Goal: Information Seeking & Learning: Learn about a topic

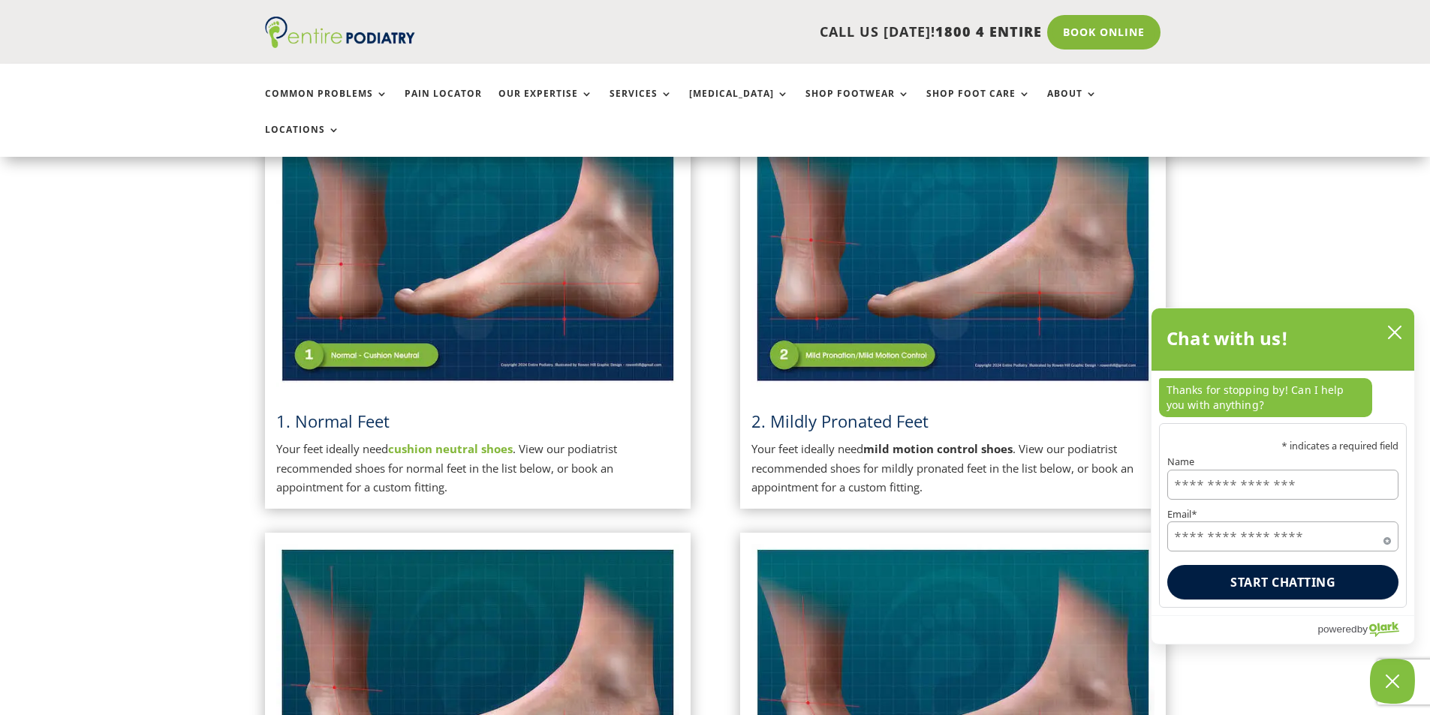
scroll to position [423, 0]
click at [382, 441] on p "Your feet ideally need cushion neutral shoes . View our podiatrist recommended …" at bounding box center [477, 470] width 403 height 58
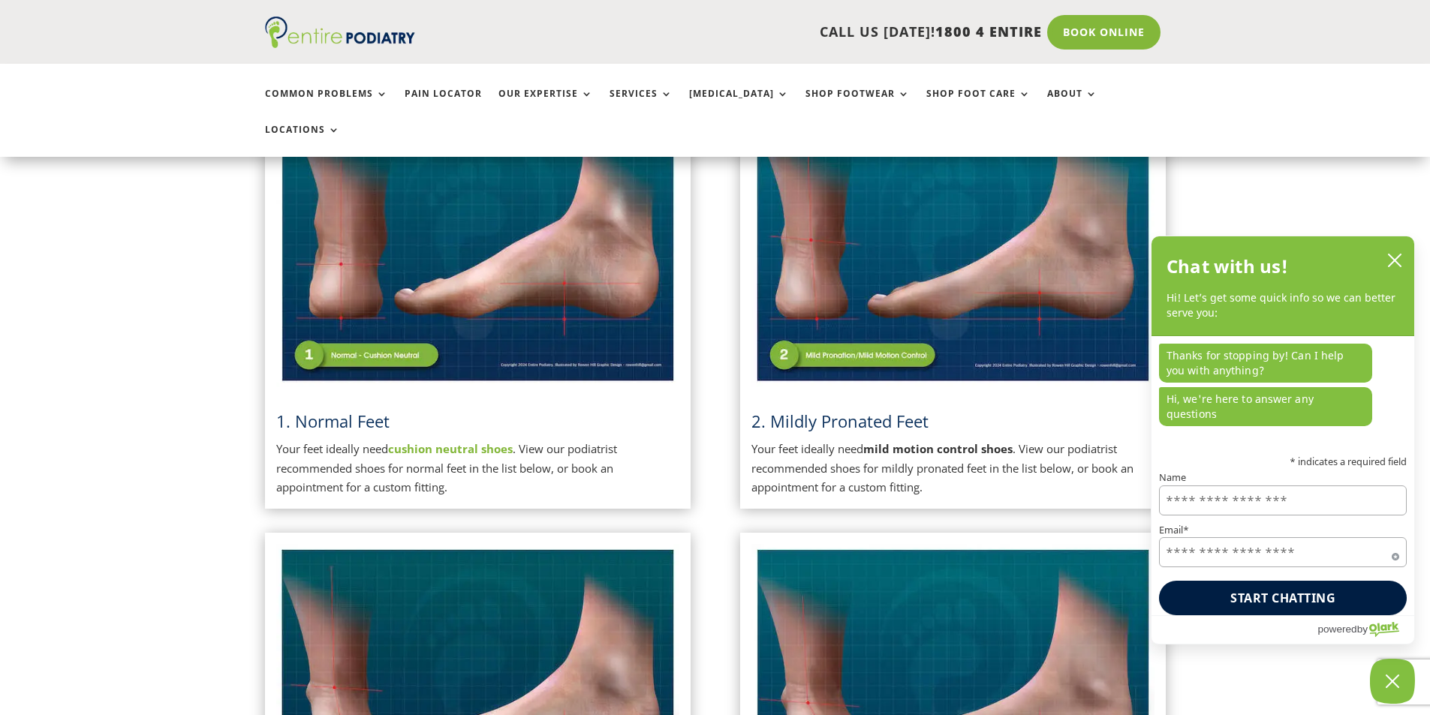
scroll to position [423, 0]
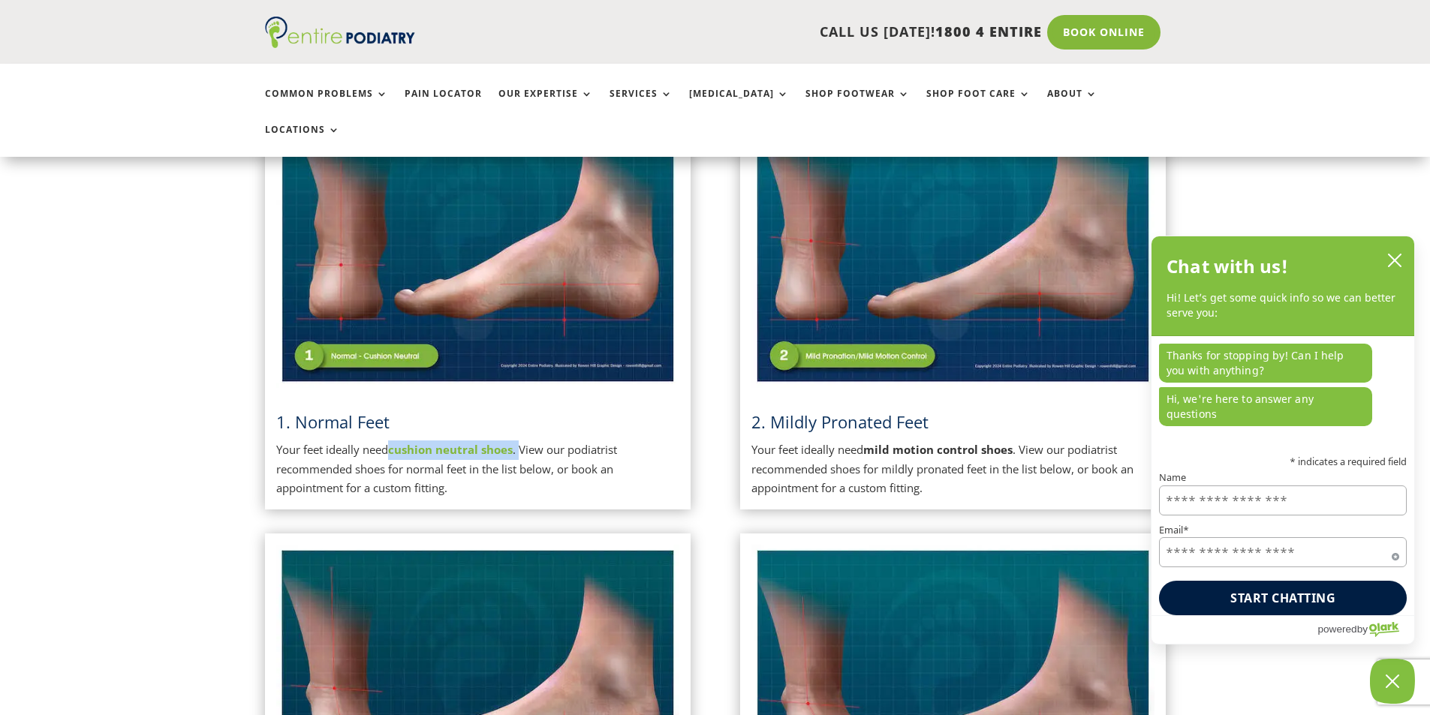
drag, startPoint x: 521, startPoint y: 413, endPoint x: 405, endPoint y: 414, distance: 116.3
click at [394, 441] on p "Your feet ideally need cushion neutral shoes . View our podiatrist recommended …" at bounding box center [477, 470] width 403 height 58
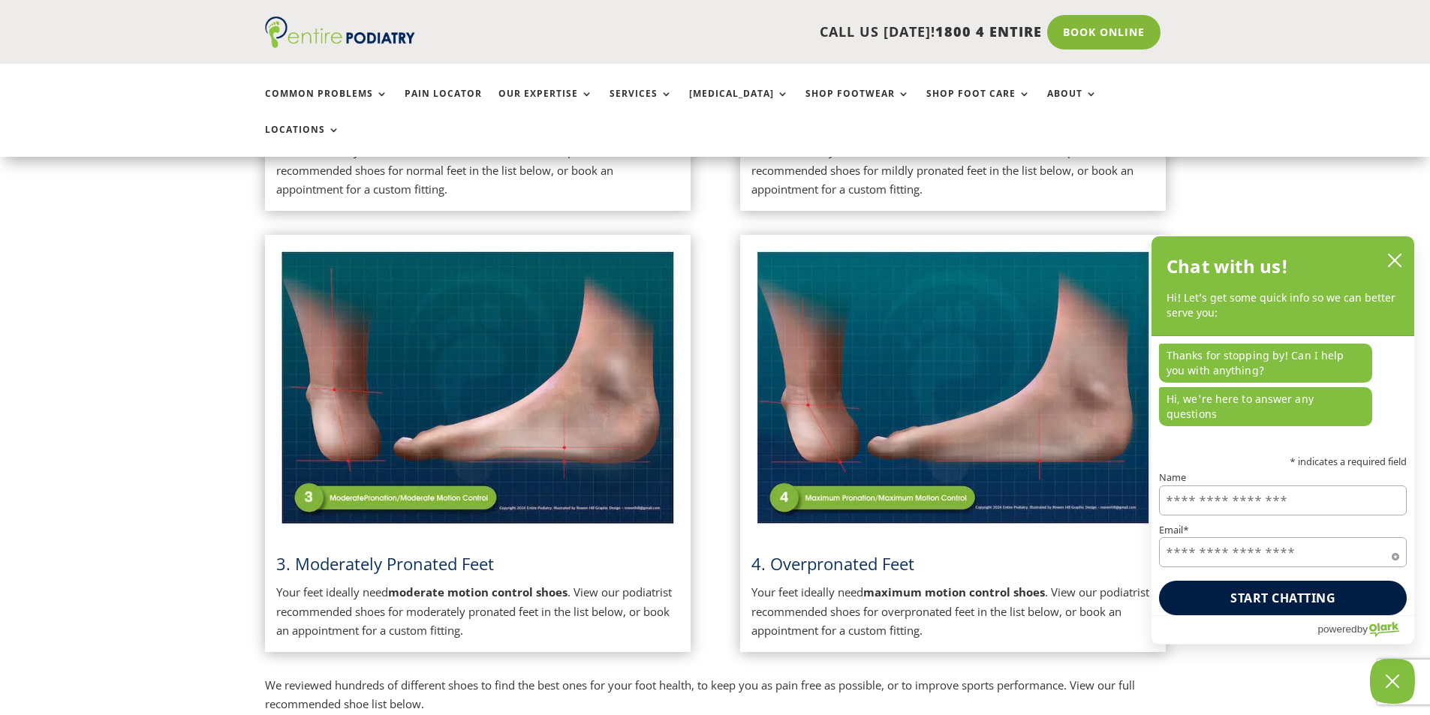
scroll to position [421, 0]
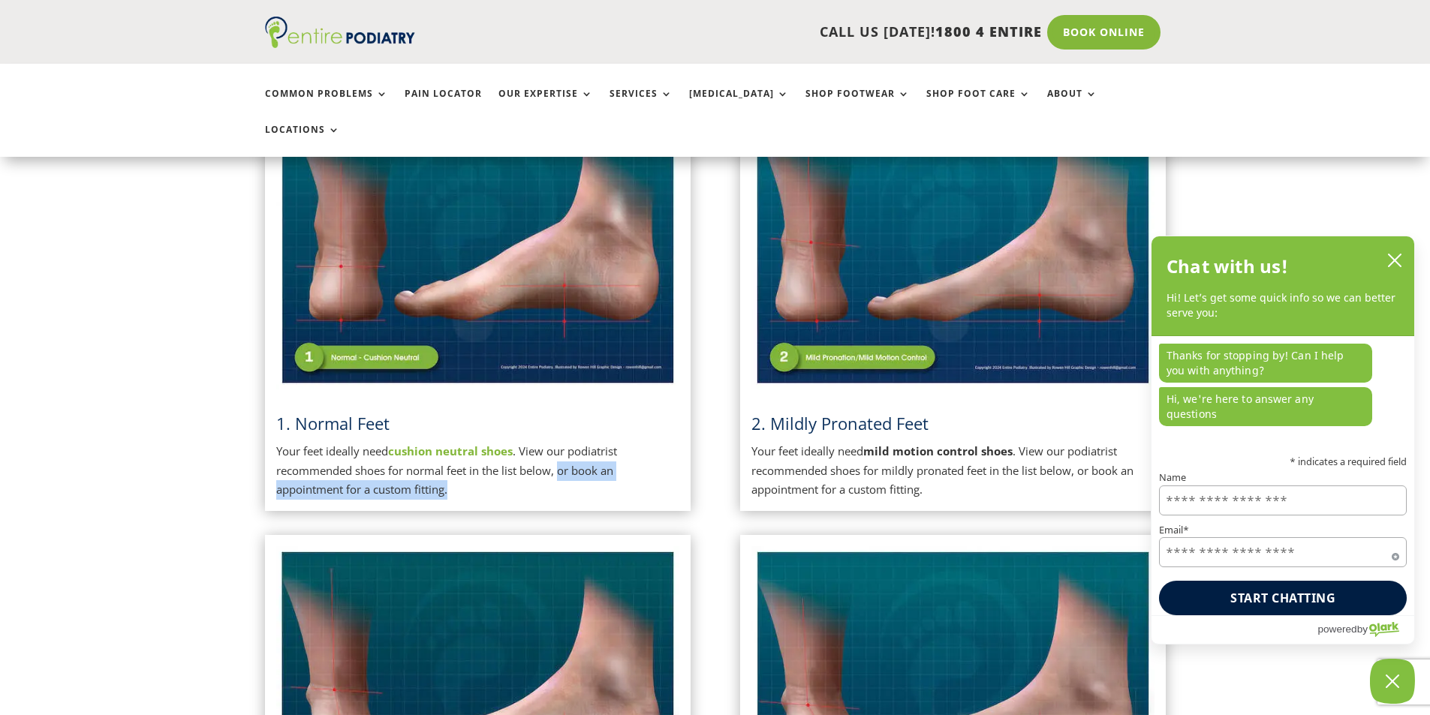
drag, startPoint x: 563, startPoint y: 436, endPoint x: 567, endPoint y: 450, distance: 14.7
click at [567, 450] on p "Your feet ideally need cushion neutral shoes . View our podiatrist recommended …" at bounding box center [477, 471] width 403 height 58
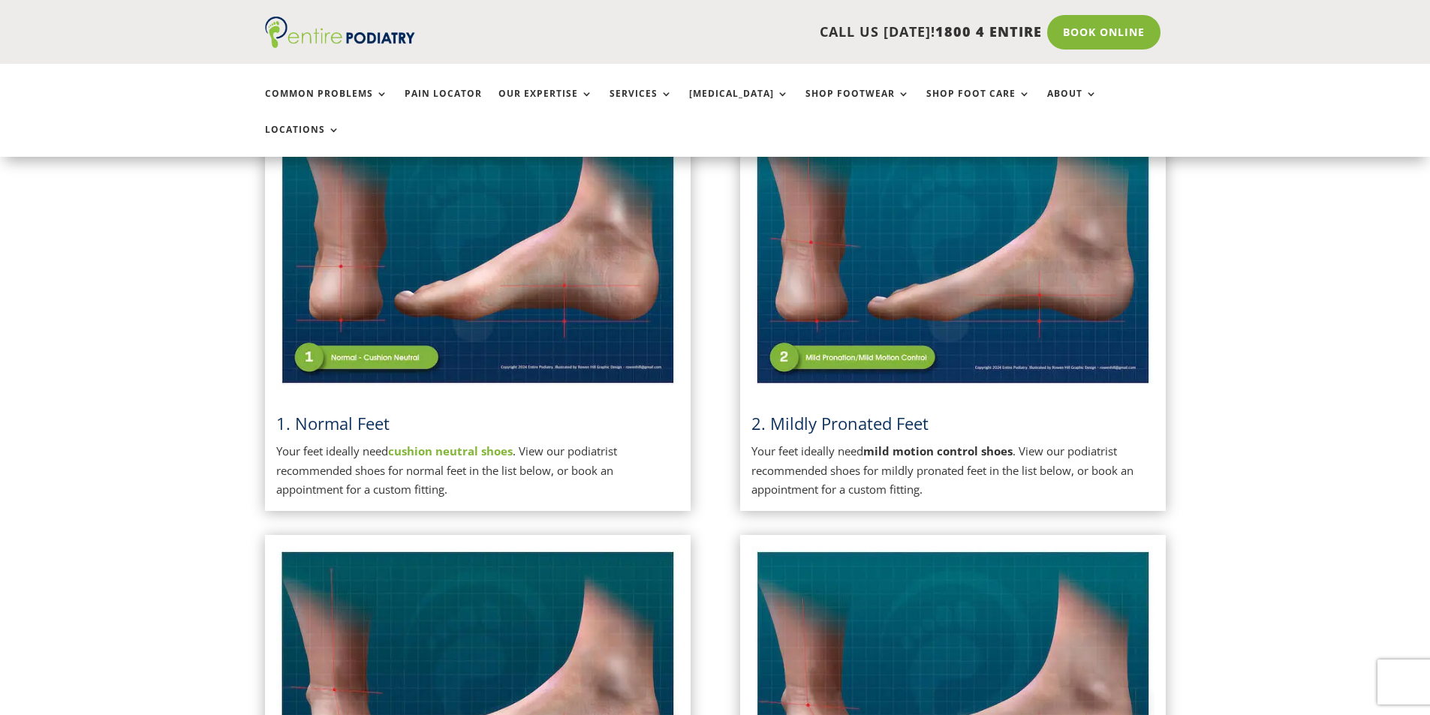
scroll to position [421, 0]
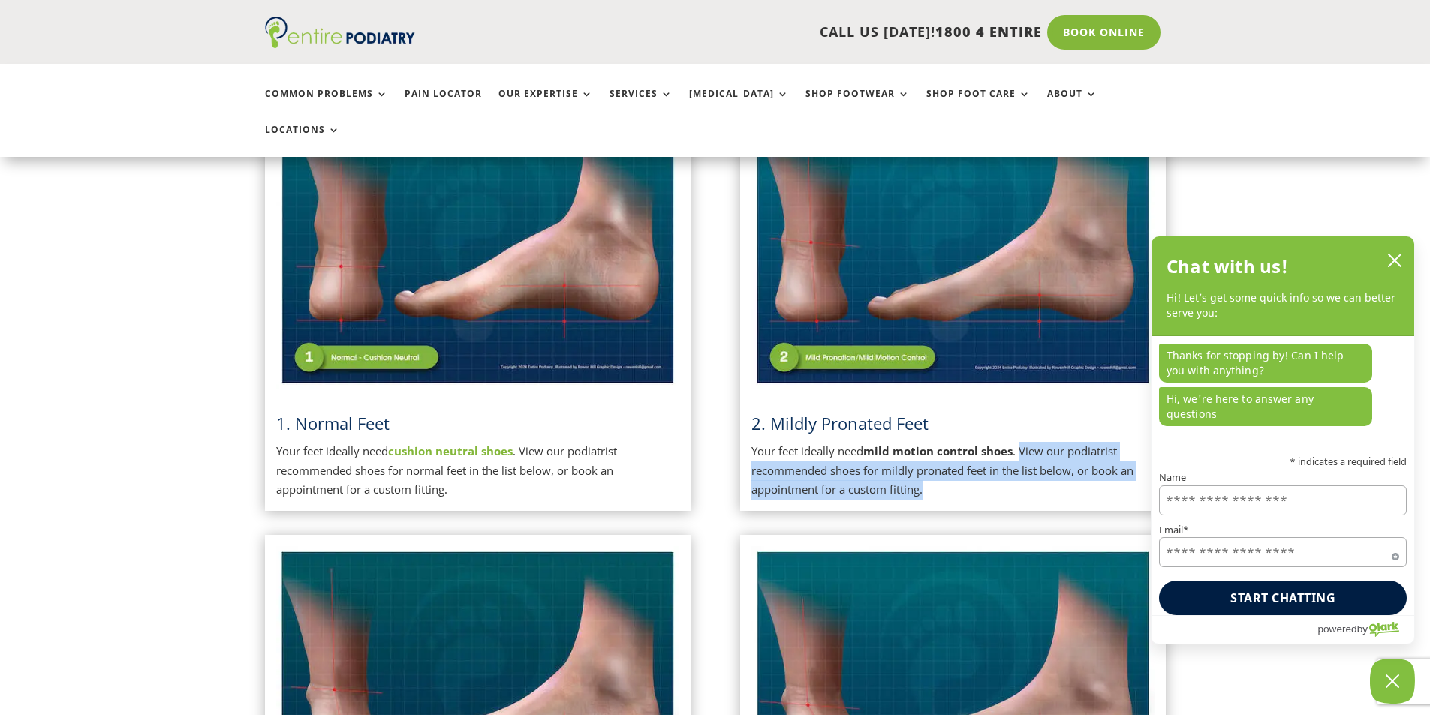
drag, startPoint x: 930, startPoint y: 455, endPoint x: 1021, endPoint y: 414, distance: 99.4
click at [1021, 442] on p "Your feet ideally need mild motion control shoes . View our podiatrist recommen…" at bounding box center [952, 471] width 403 height 58
copy p "View our podiatrist recommended shoes for mildly pronated feet in the list belo…"
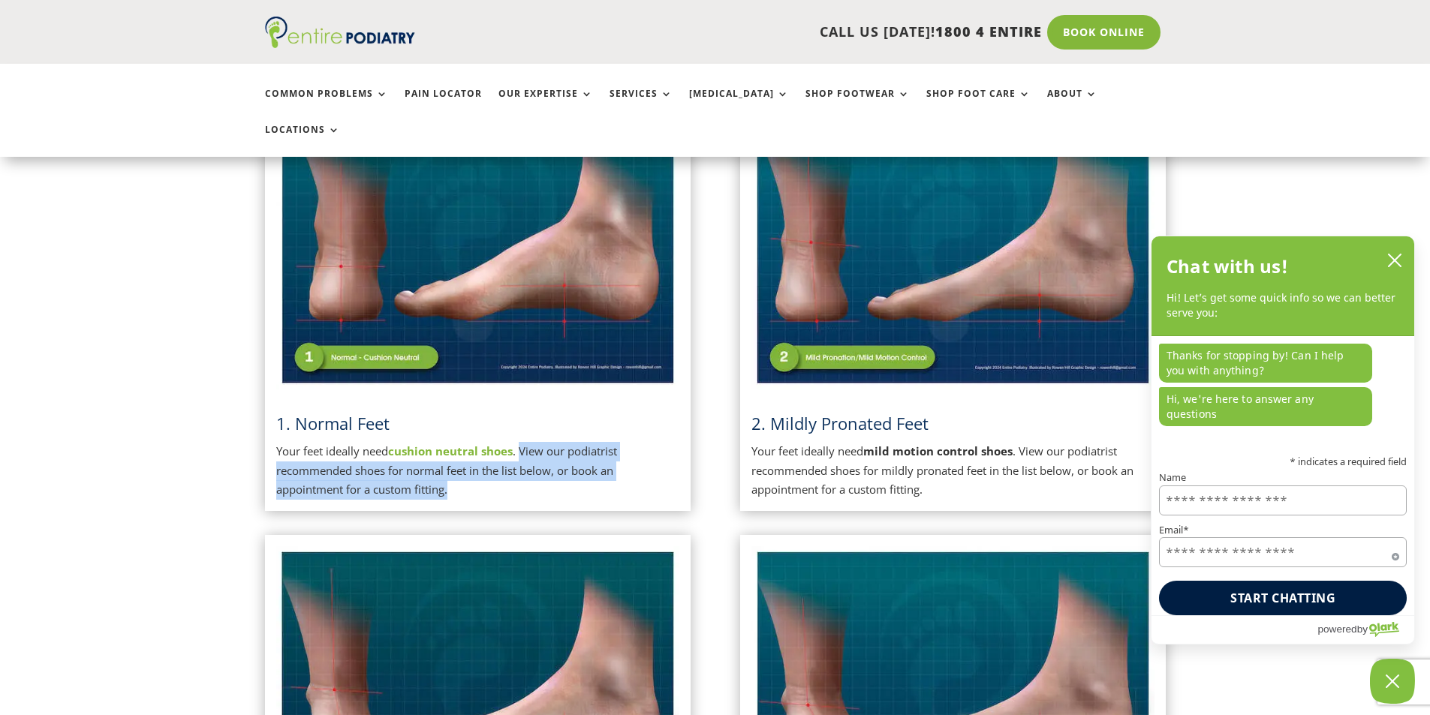
drag, startPoint x: 522, startPoint y: 415, endPoint x: 536, endPoint y: 450, distance: 38.0
click at [536, 450] on p "Your feet ideally need cushion neutral shoes . View our podiatrist recommended …" at bounding box center [477, 471] width 403 height 58
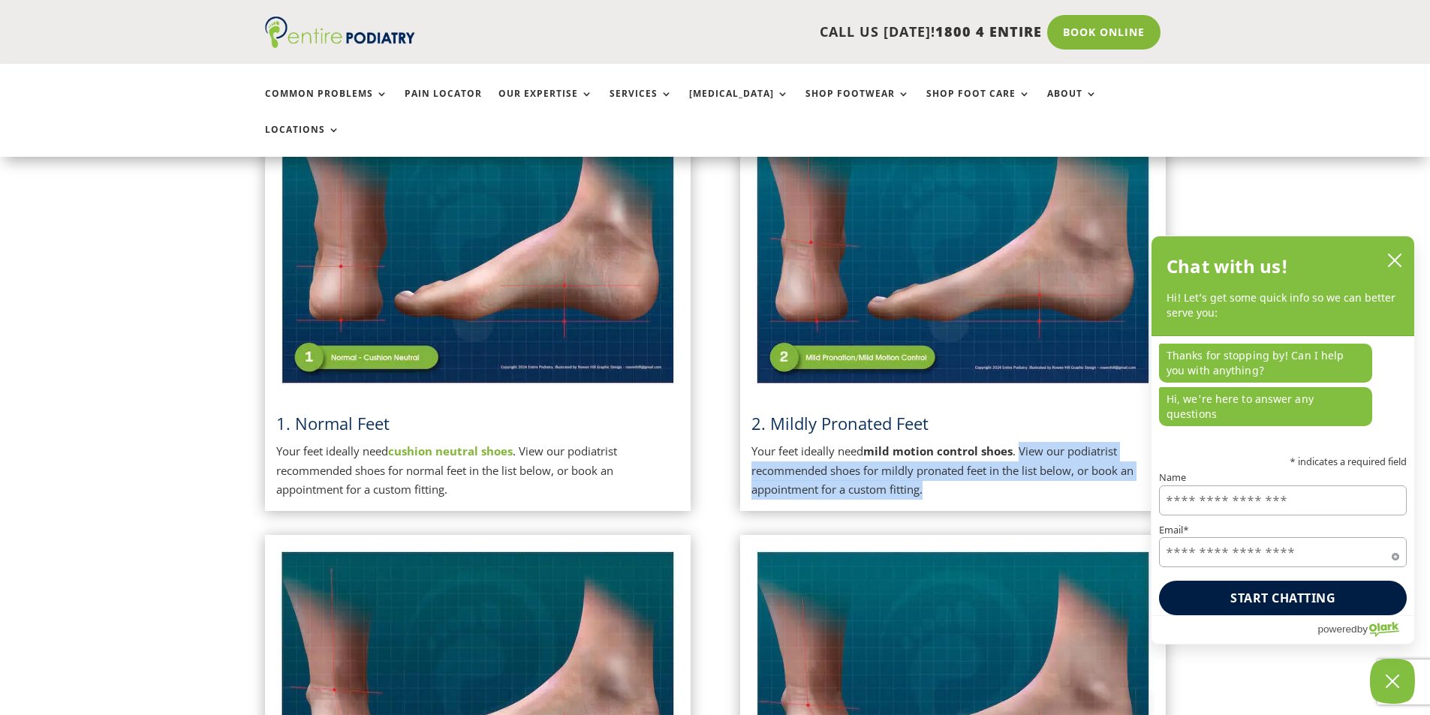
drag, startPoint x: 1024, startPoint y: 417, endPoint x: 1025, endPoint y: 451, distance: 33.8
click at [1025, 451] on p "Your feet ideally need mild motion control shoes . View our podiatrist recommen…" at bounding box center [952, 471] width 403 height 58
copy p "View our podiatrist recommended shoes for mildly pronated feet in the list belo…"
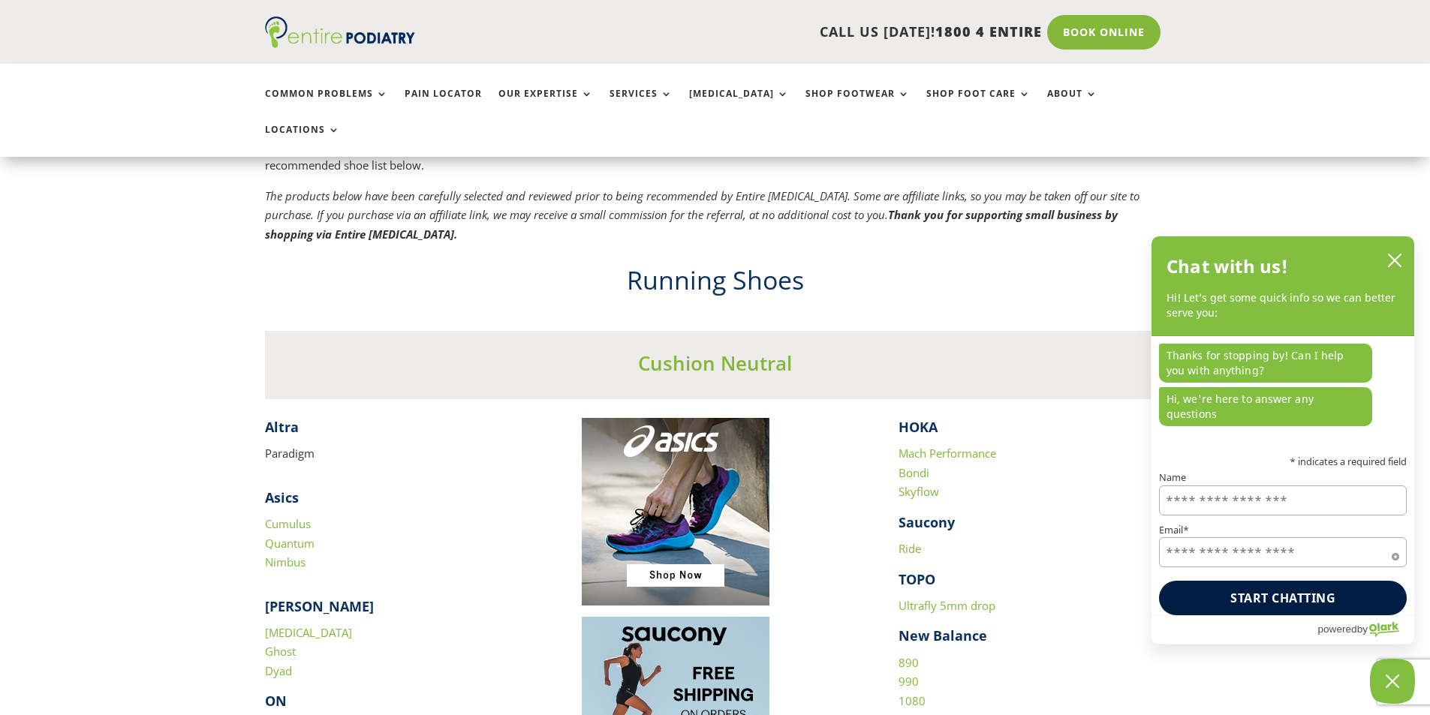
scroll to position [1262, 0]
click at [290, 553] on link "Nimbus" at bounding box center [285, 560] width 41 height 15
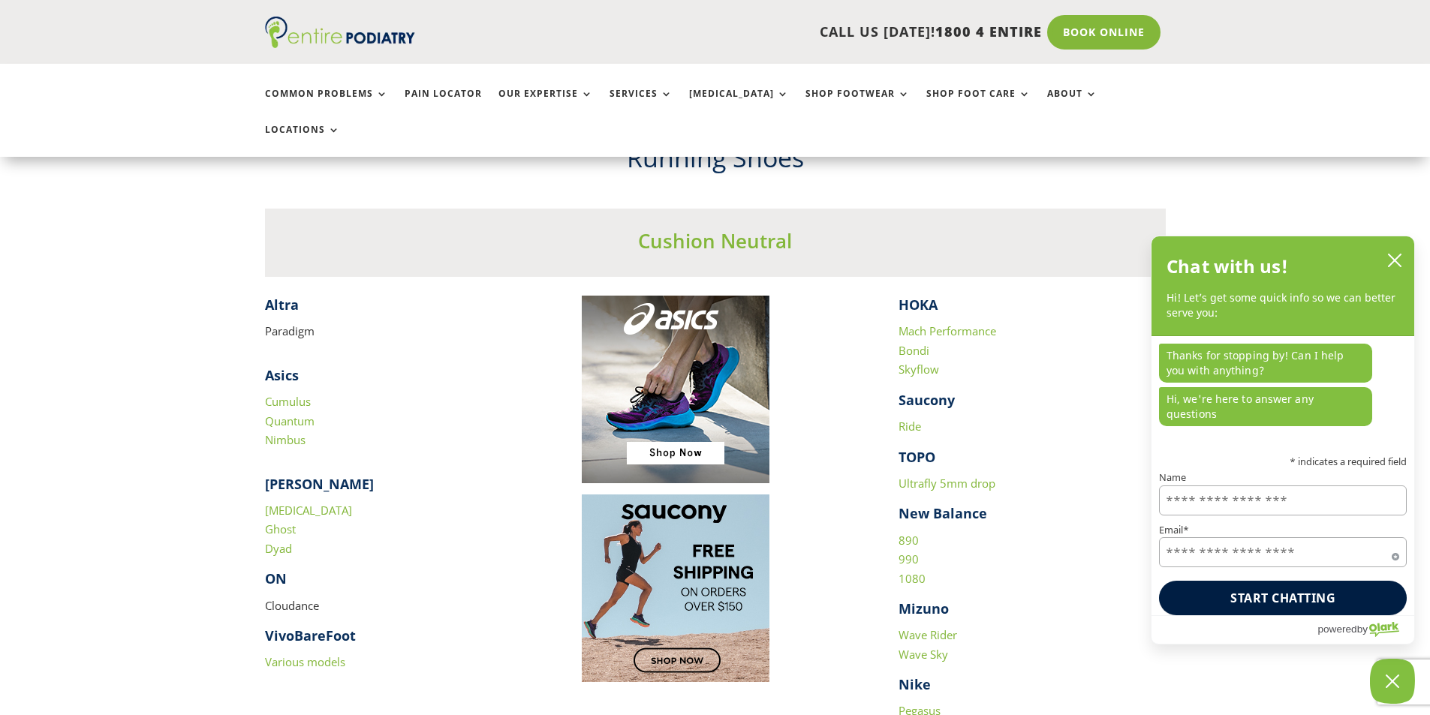
scroll to position [1382, 0]
